Goal: Transaction & Acquisition: Obtain resource

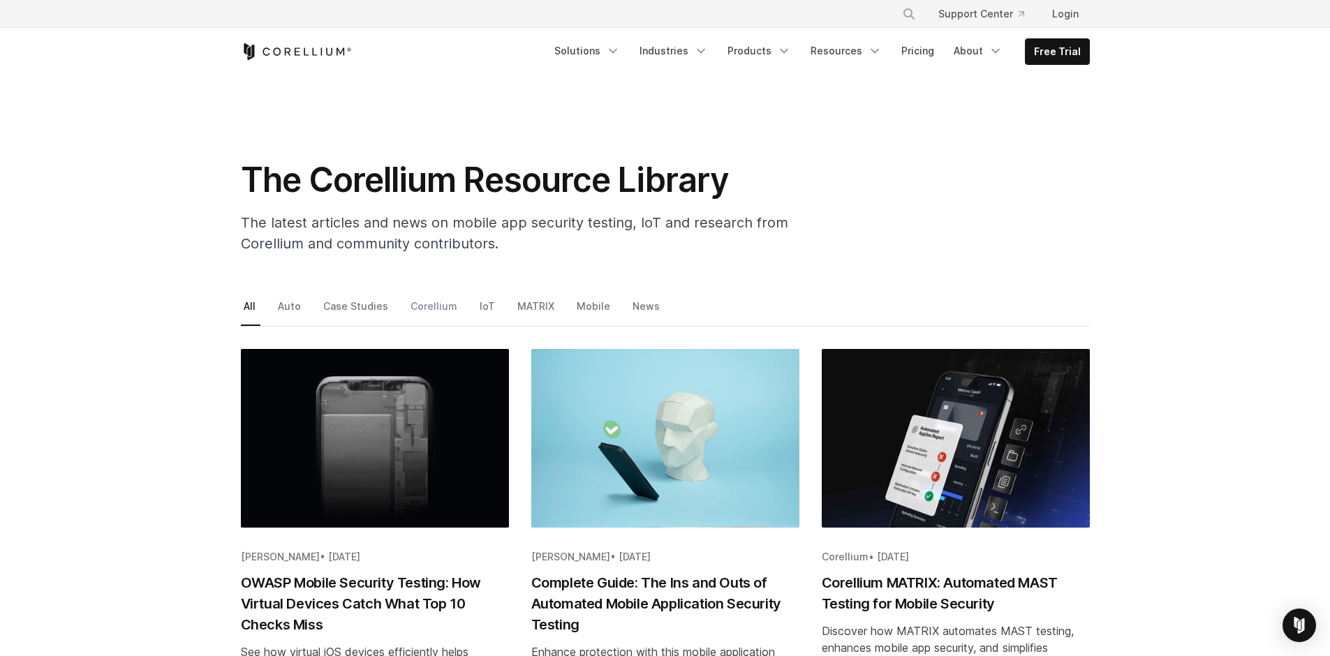
click at [434, 305] on link "Corellium" at bounding box center [435, 311] width 54 height 29
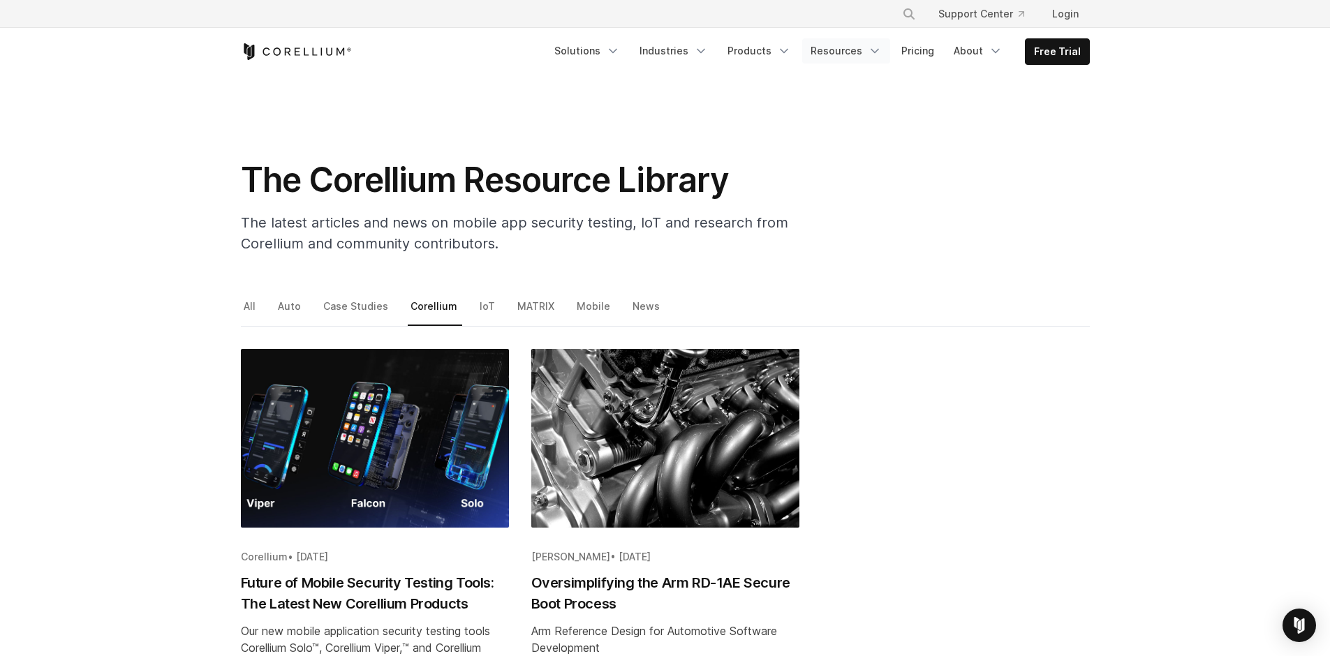
click at [872, 48] on icon "Navigation Menu" at bounding box center [875, 51] width 14 height 14
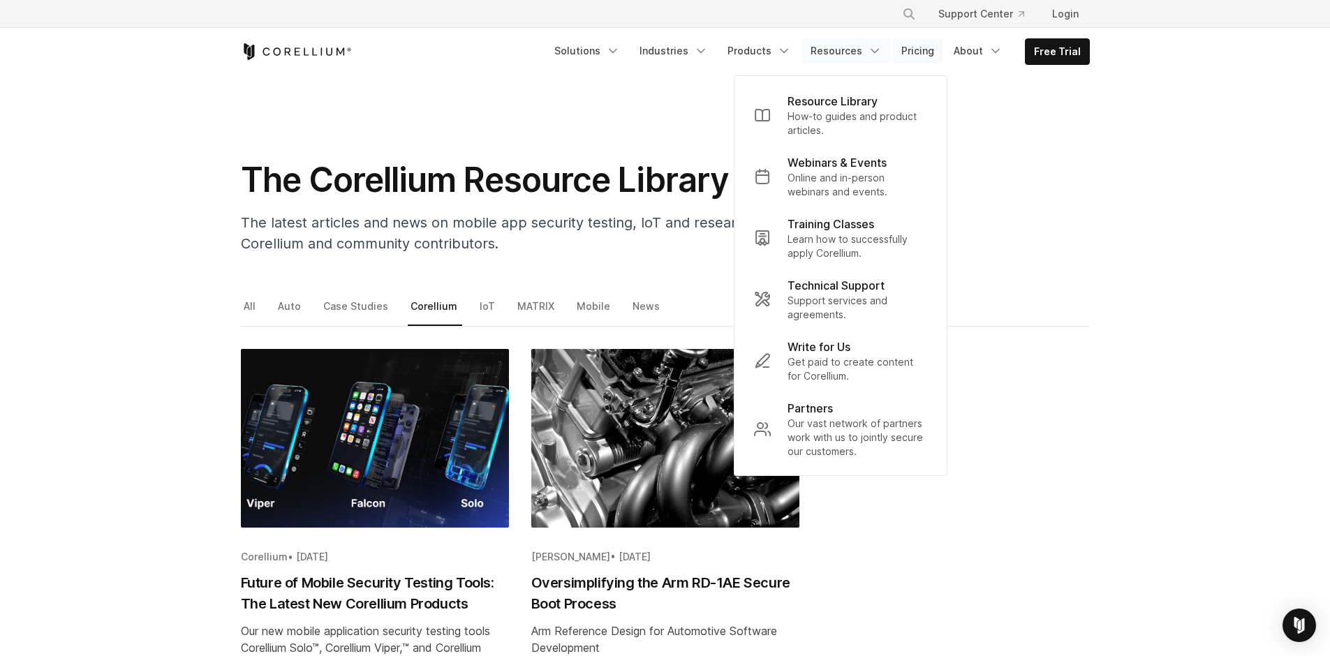
click at [915, 47] on link "Pricing" at bounding box center [918, 50] width 50 height 25
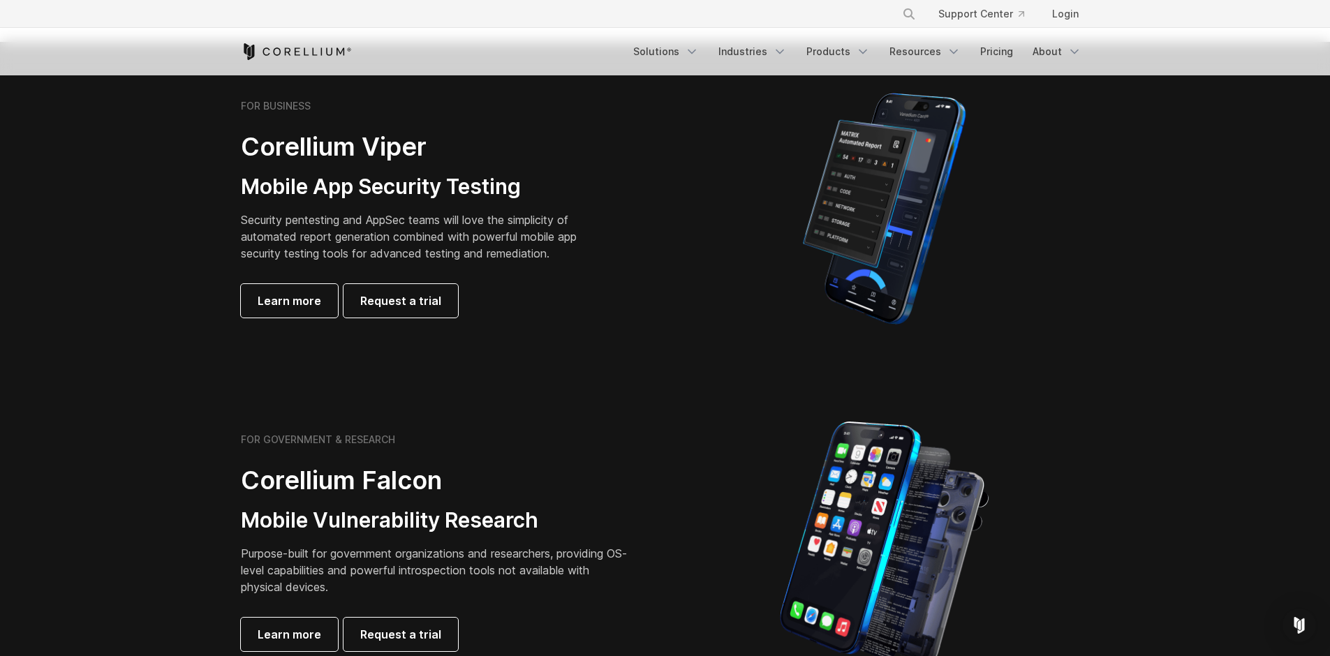
scroll to position [84, 0]
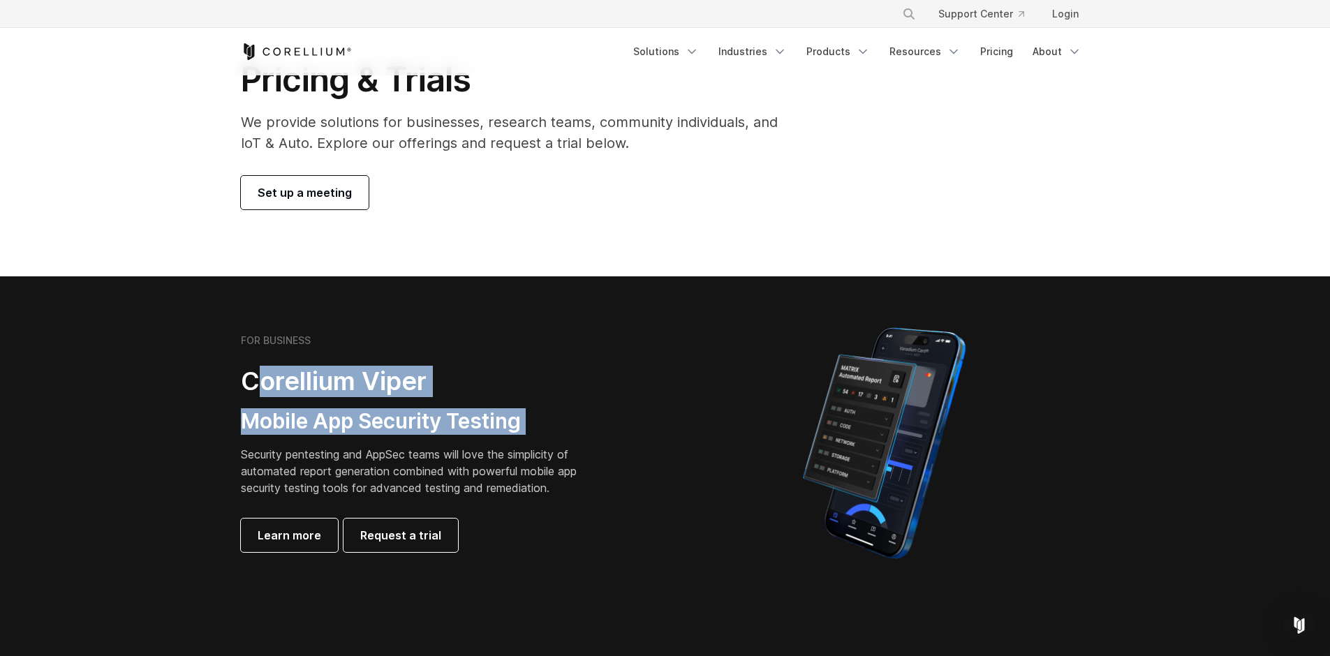
drag, startPoint x: 264, startPoint y: 376, endPoint x: 612, endPoint y: 445, distance: 355.2
click at [590, 443] on div "FOR BUSINESS Corellium Viper Mobile App Security Testing Security pentesting an…" at bounding box center [436, 443] width 391 height 218
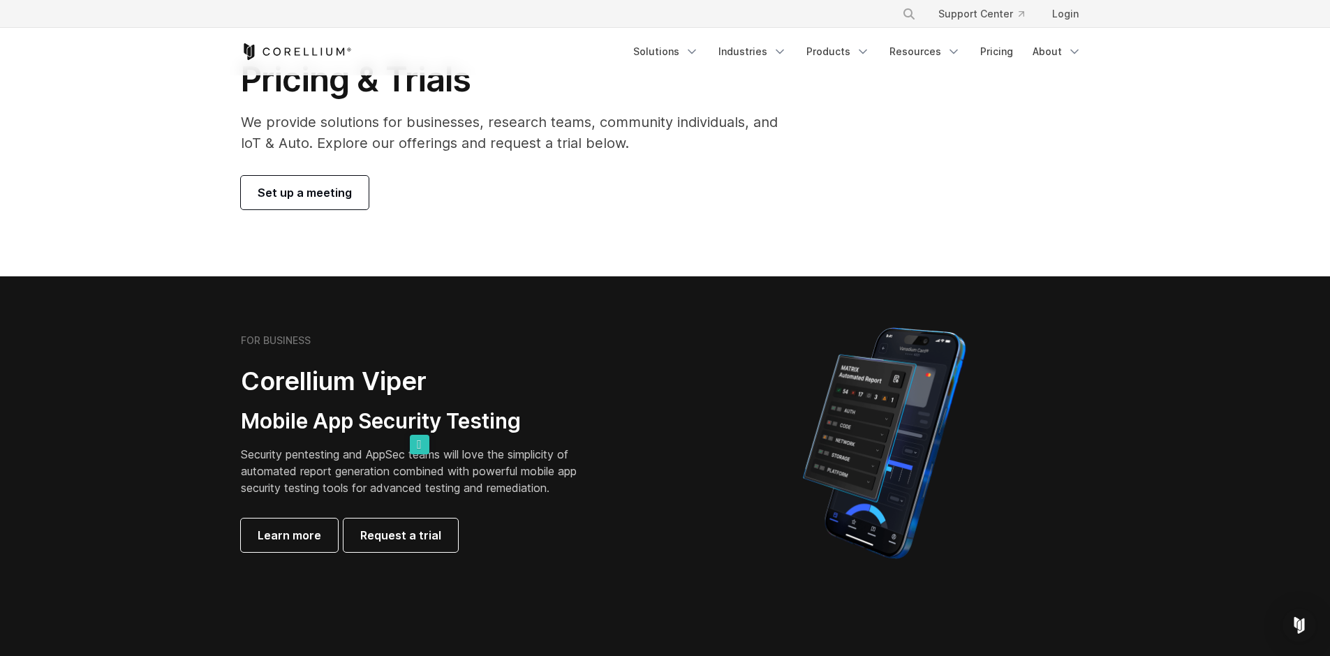
click at [679, 421] on div at bounding box center [884, 443] width 410 height 244
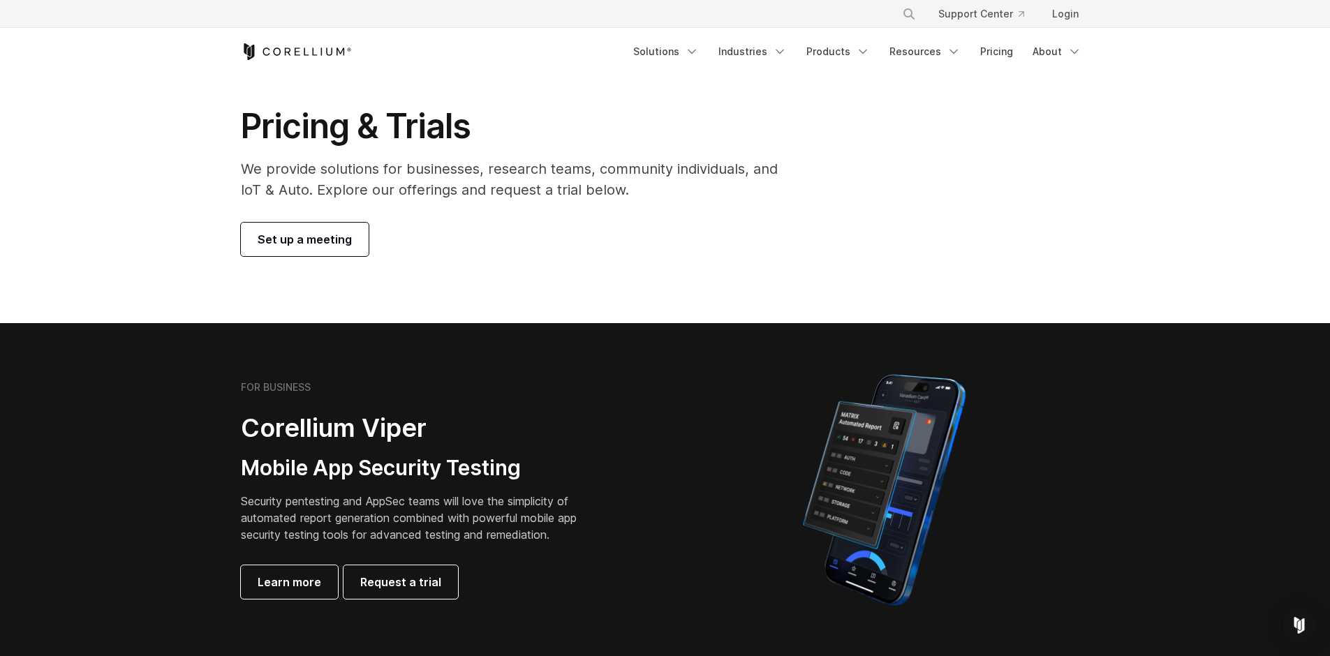
scroll to position [0, 0]
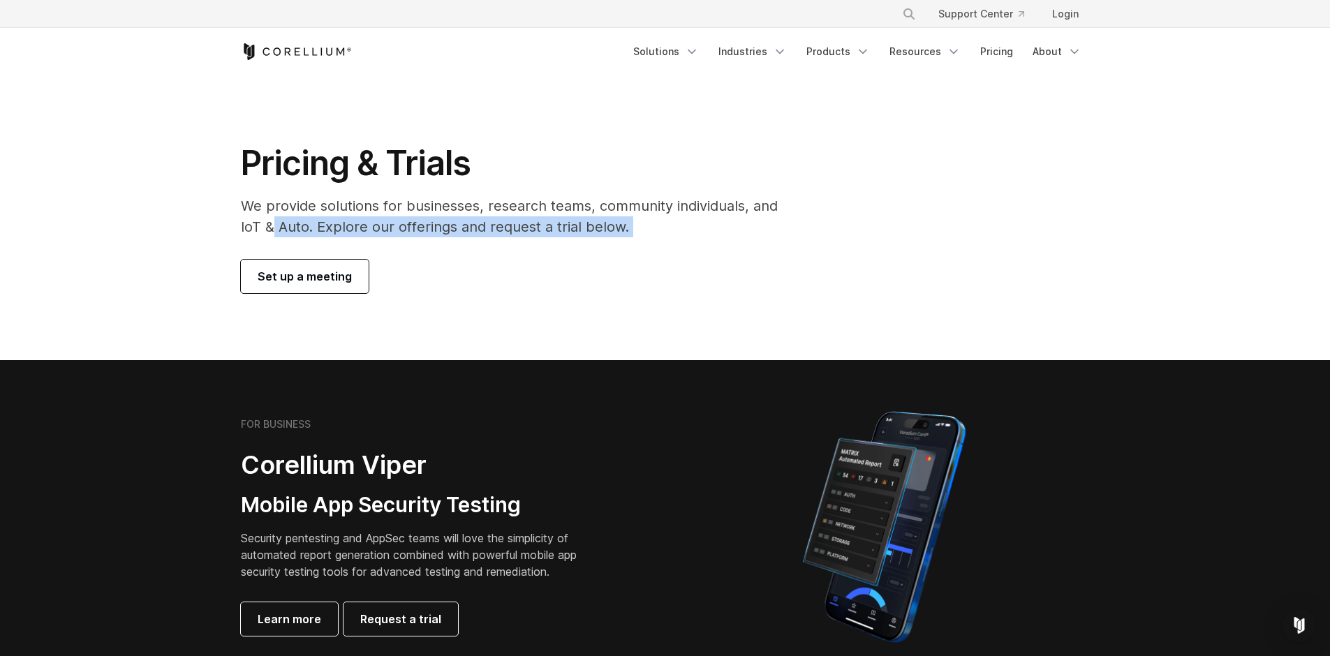
drag, startPoint x: 281, startPoint y: 219, endPoint x: 505, endPoint y: 274, distance: 231.0
click at [400, 243] on div "Pricing & Trials We provide solutions for businesses, research teams, community…" at bounding box center [519, 217] width 584 height 151
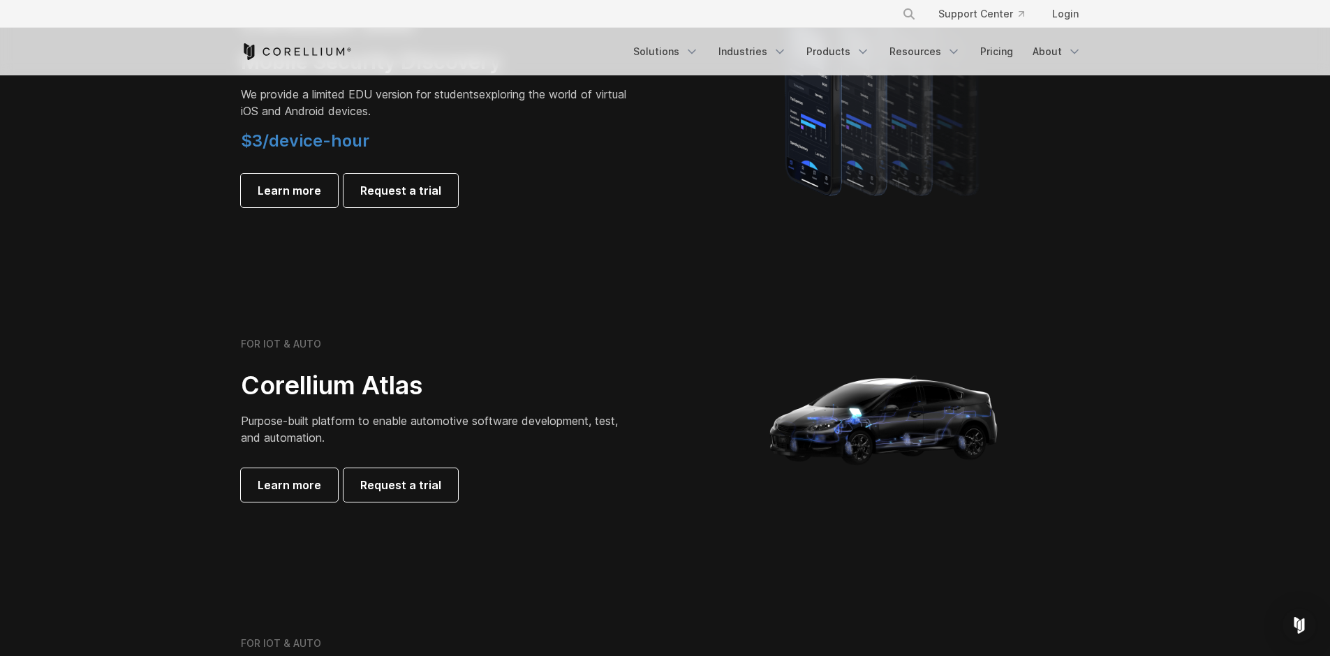
scroll to position [1089, 0]
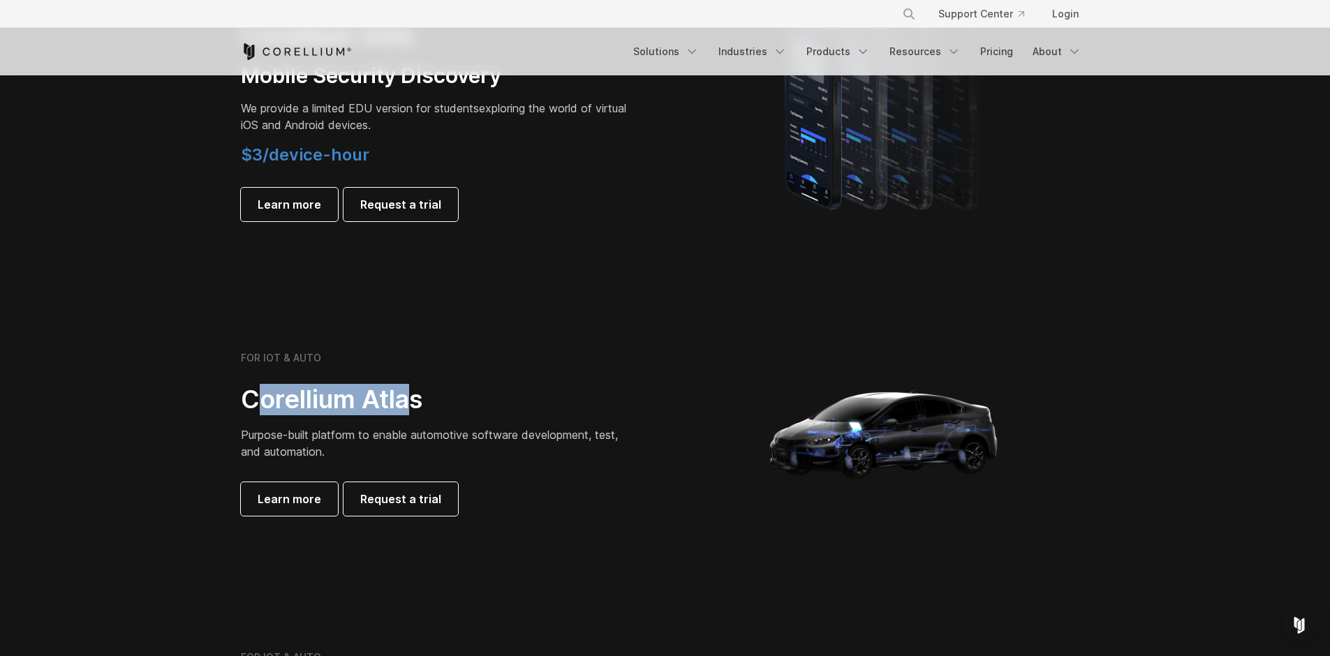
drag, startPoint x: 251, startPoint y: 401, endPoint x: 454, endPoint y: 414, distance: 203.6
click at [453, 414] on h2 "Corellium Atlas" at bounding box center [436, 399] width 391 height 31
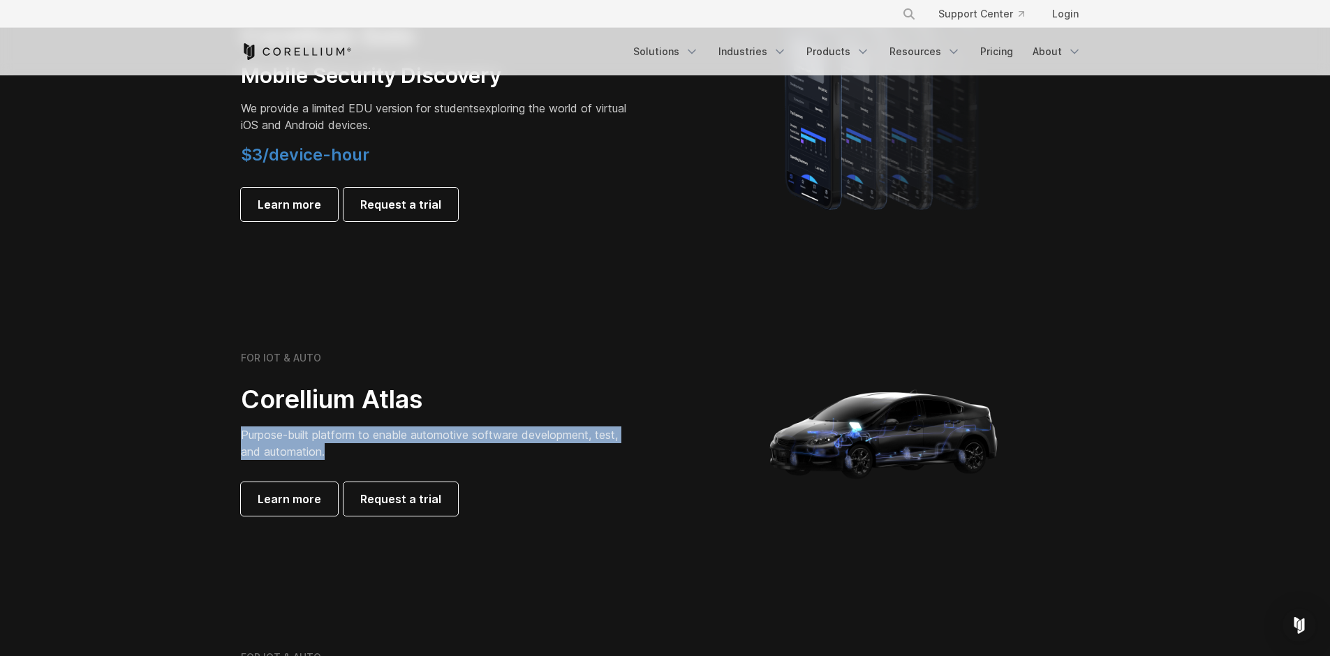
drag, startPoint x: 226, startPoint y: 427, endPoint x: 540, endPoint y: 461, distance: 315.3
click at [517, 455] on div "FOR IOT & AUTO Corellium Atlas Purpose-built platform to enable automotive soft…" at bounding box center [446, 434] width 438 height 164
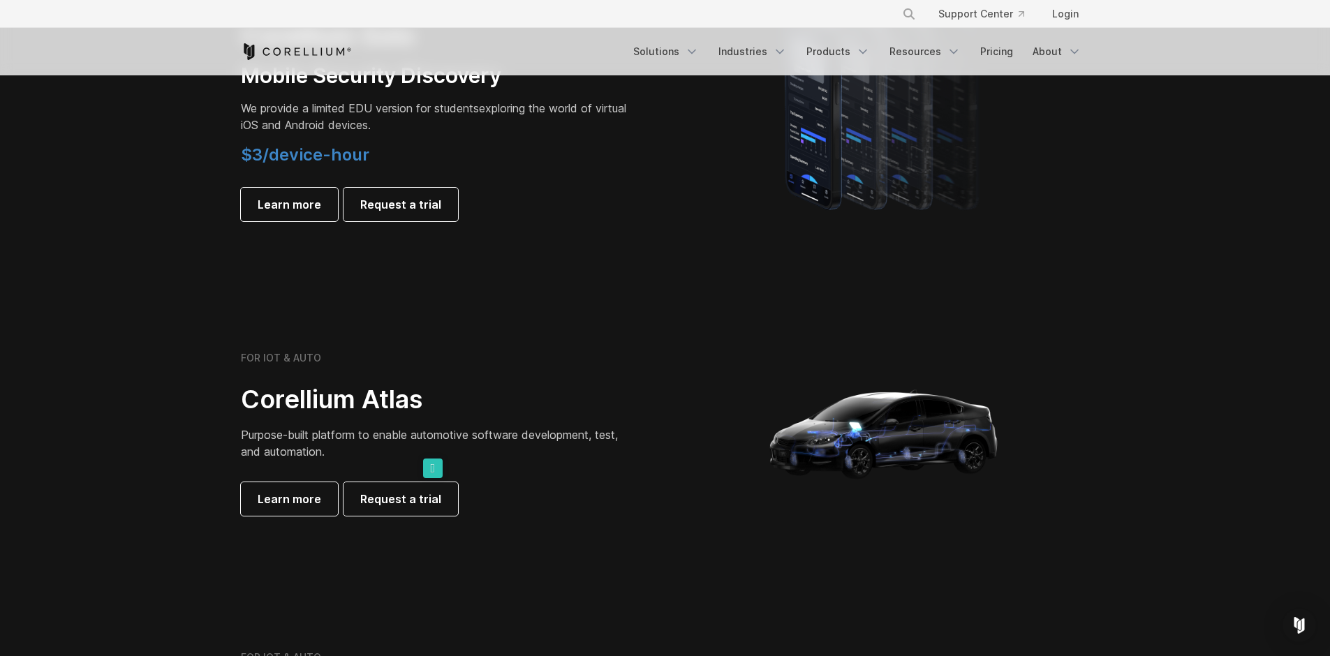
click at [680, 505] on div at bounding box center [884, 433] width 410 height 279
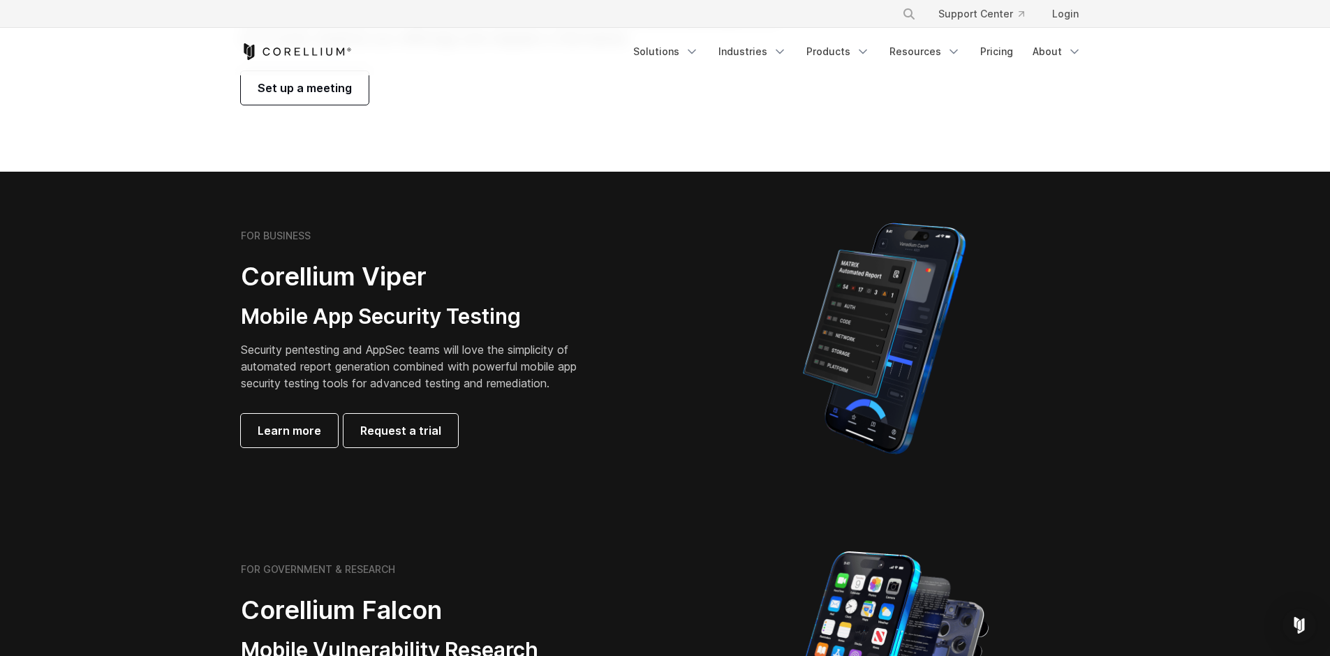
scroll to position [168, 0]
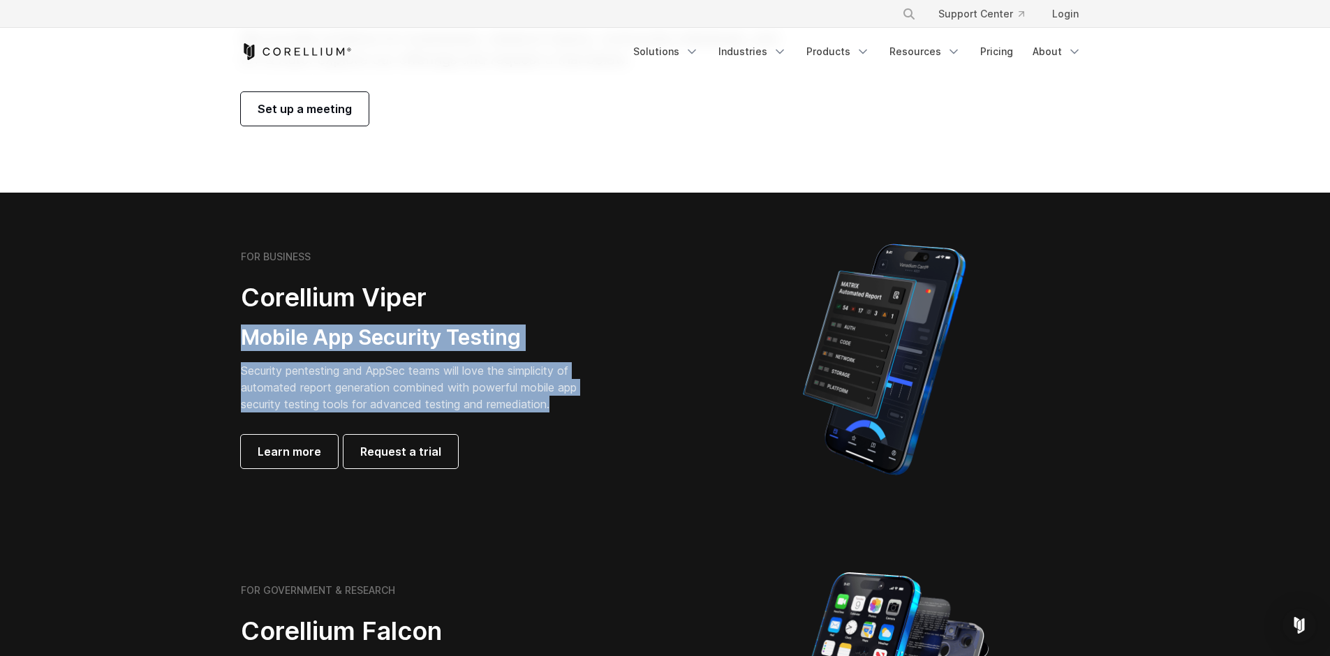
drag, startPoint x: 244, startPoint y: 350, endPoint x: 633, endPoint y: 414, distance: 394.8
click at [593, 406] on div "FOR BUSINESS Corellium Viper Mobile App Security Testing Security pentesting an…" at bounding box center [436, 360] width 391 height 218
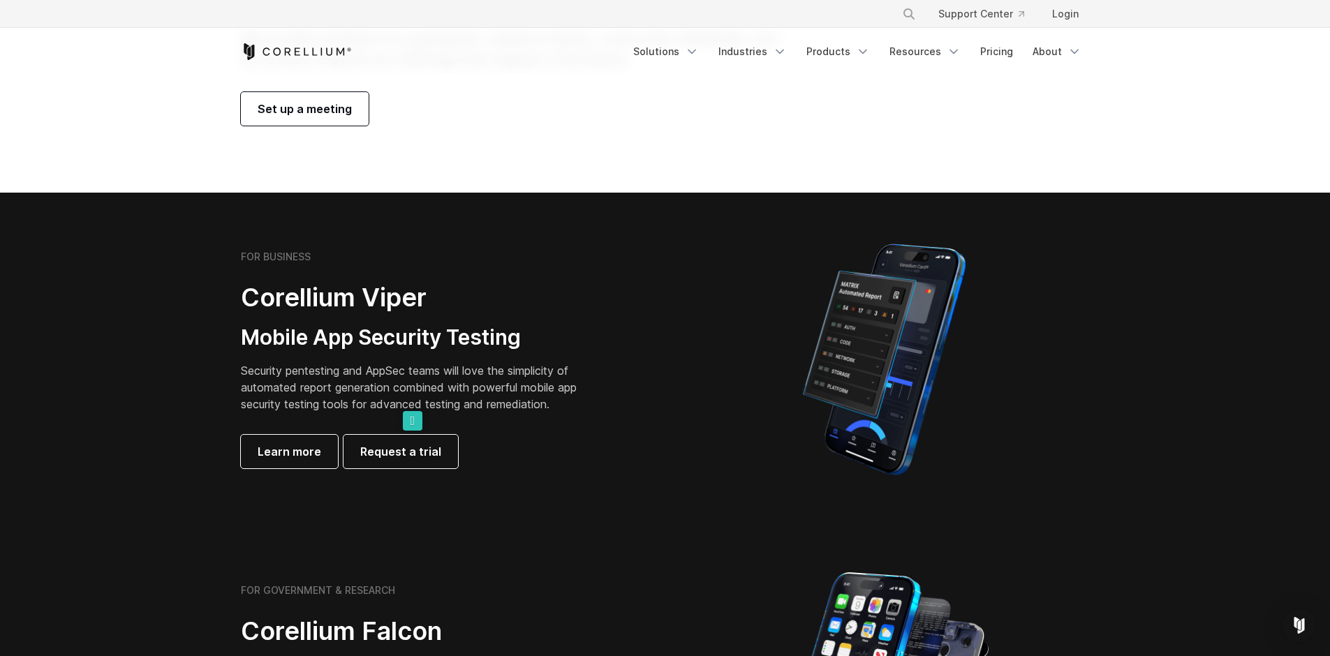
click at [698, 426] on div at bounding box center [884, 359] width 410 height 244
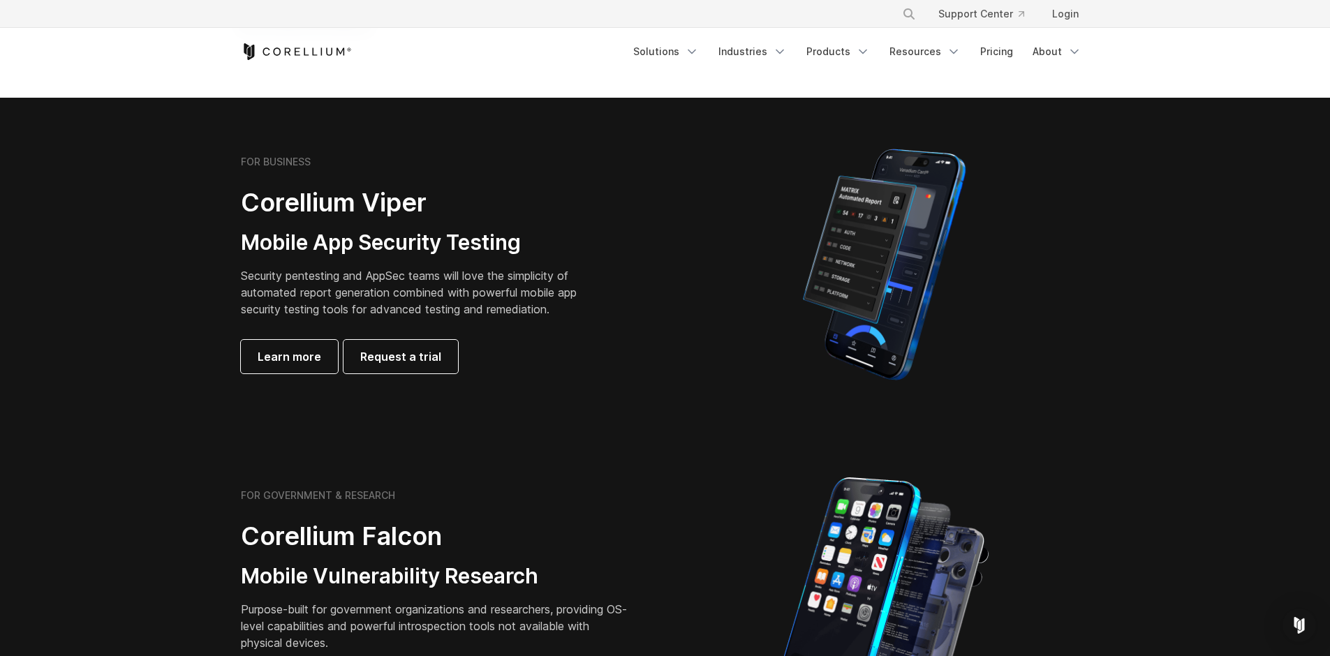
scroll to position [503, 0]
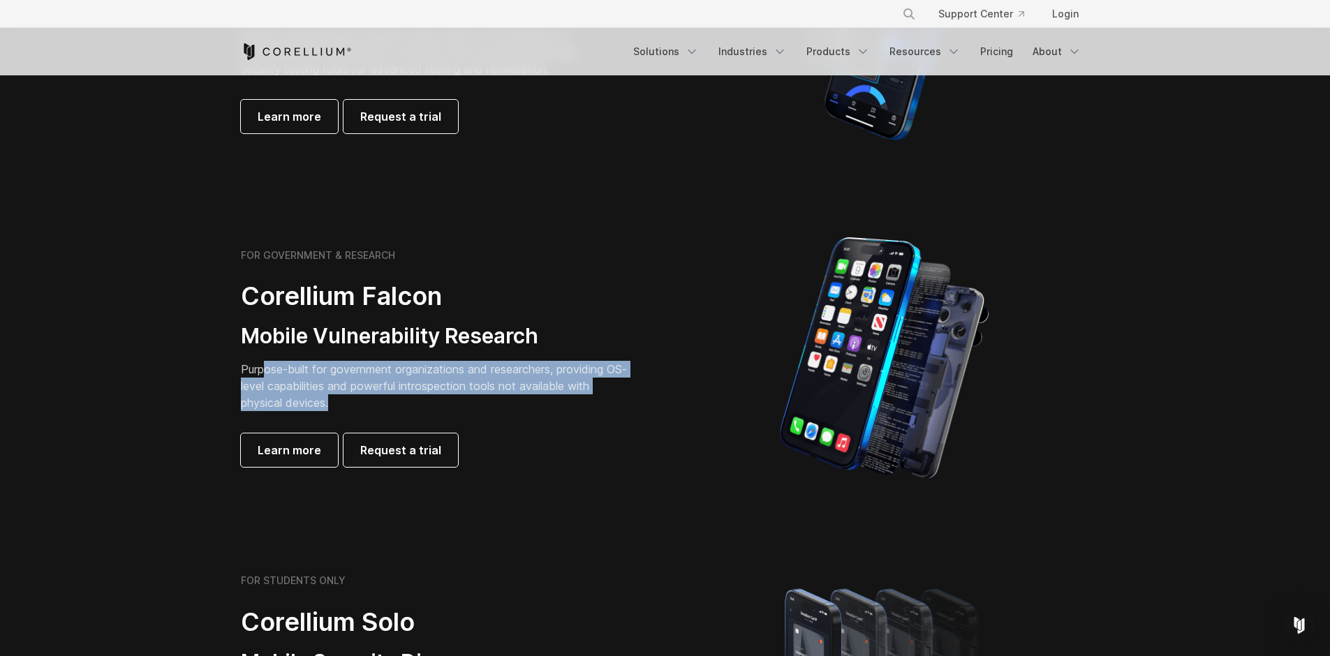
drag, startPoint x: 262, startPoint y: 370, endPoint x: 483, endPoint y: 397, distance: 223.0
click at [479, 396] on p "Purpose-built for government organizations and researchers, providing OS-level …" at bounding box center [436, 386] width 391 height 50
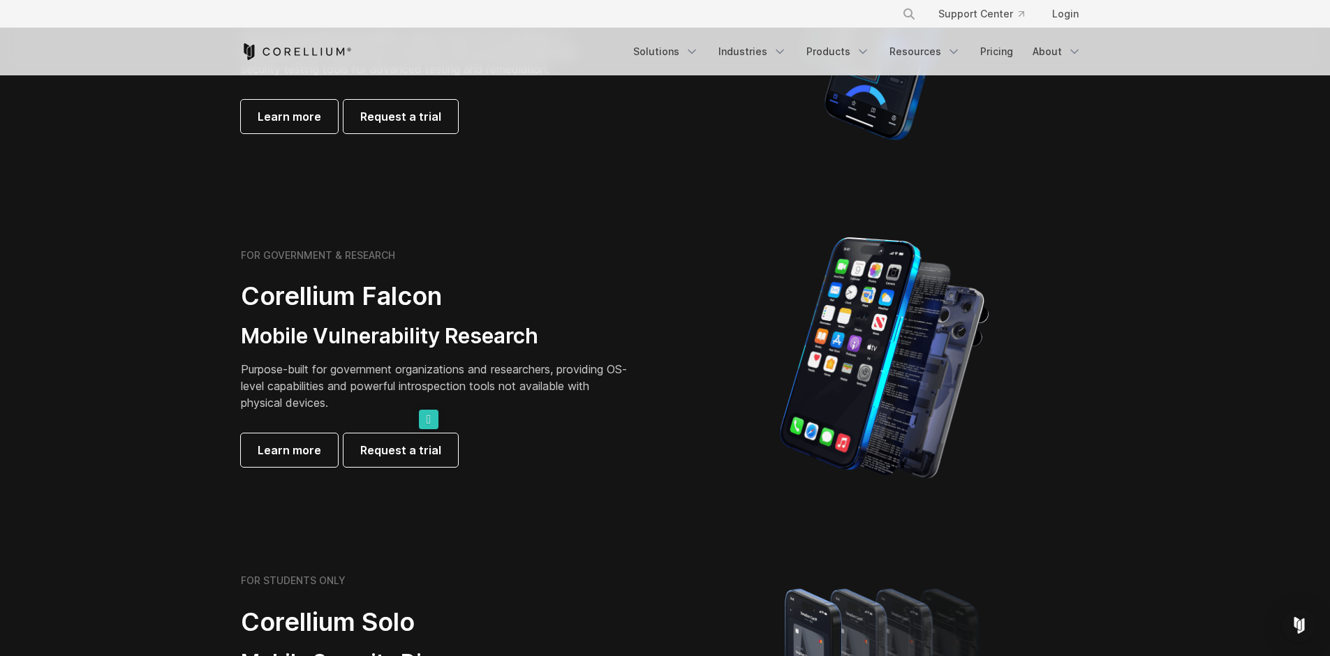
click at [656, 448] on div "FOR GOVERNMENT & RESEARCH Corellium Falcon Mobile Vulnerability Research Purpos…" at bounding box center [446, 358] width 438 height 218
